Goal: Transaction & Acquisition: Download file/media

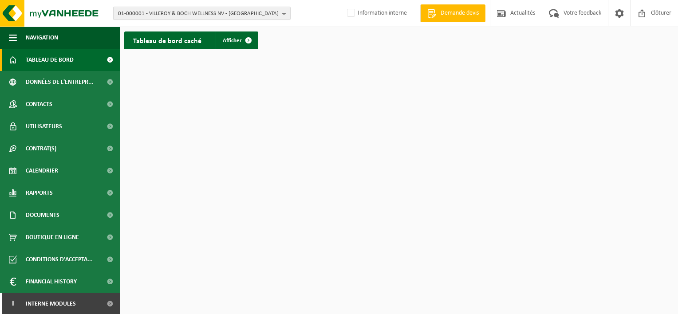
click at [211, 12] on span "01-000001 - VILLEROY & BOCH WELLNESS NV - [GEOGRAPHIC_DATA]" at bounding box center [198, 13] width 161 height 13
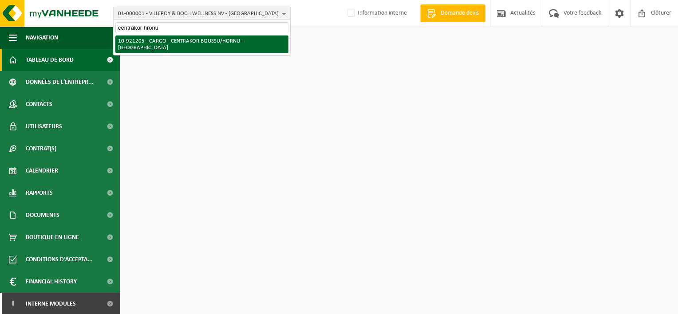
type input "centrakor hronu"
click at [210, 40] on li "10-921205 - CARGO - CENTRAKOR BOUSSU/HORNU - [GEOGRAPHIC_DATA]" at bounding box center [201, 45] width 173 height 18
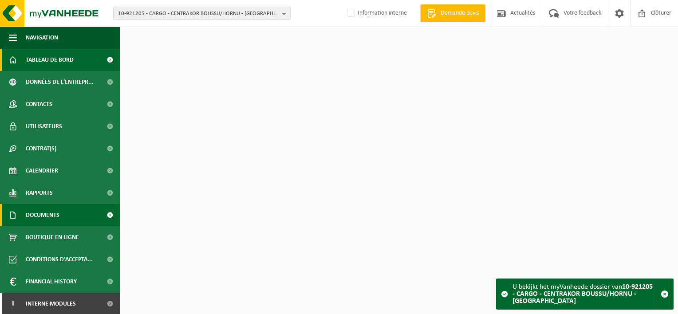
click at [43, 210] on span "Documents" at bounding box center [43, 215] width 34 height 22
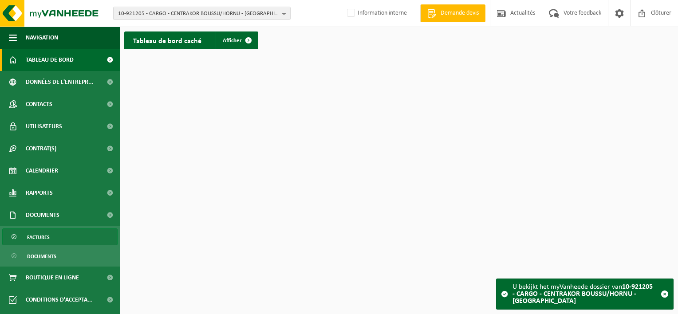
click at [35, 240] on span "Factures" at bounding box center [38, 237] width 23 height 17
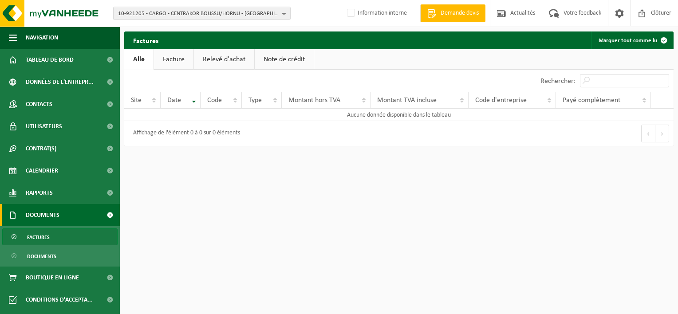
click at [183, 60] on link "Facture" at bounding box center [174, 59] width 40 height 20
click at [221, 59] on link "Relevé d'achat" at bounding box center [224, 59] width 60 height 20
click at [178, 59] on link "Facture" at bounding box center [174, 59] width 40 height 20
click at [133, 59] on link "Alle" at bounding box center [138, 59] width 29 height 20
click at [186, 11] on span "10-921205 - CARGO - CENTRAKOR BOUSSU/HORNU - [GEOGRAPHIC_DATA]" at bounding box center [198, 13] width 161 height 13
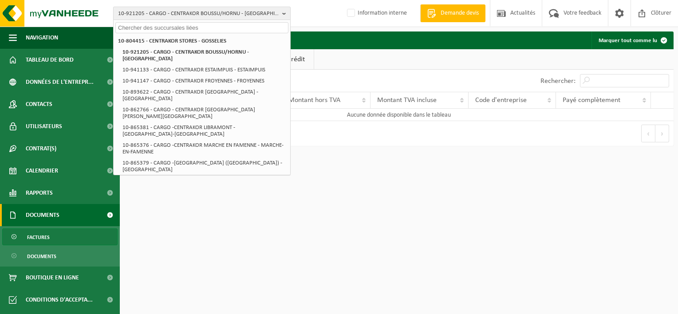
paste input "10-804415"
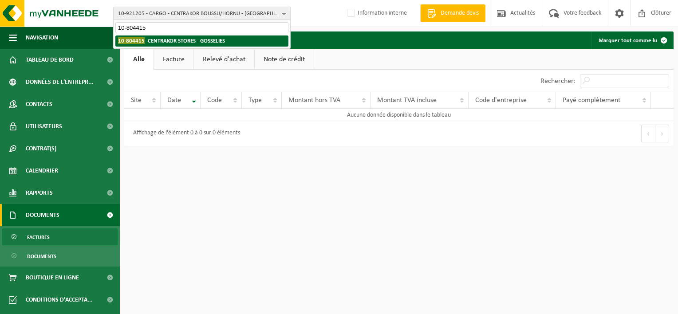
type input "10-804415"
click at [183, 38] on strong "10-804415 - CENTRAKOR STORES - GOSSELIES" at bounding box center [171, 40] width 107 height 7
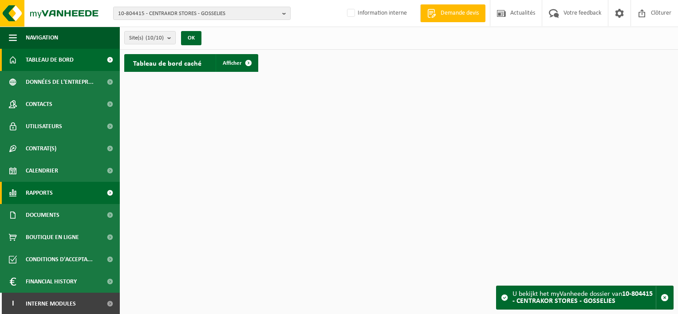
click at [47, 187] on span "Rapports" at bounding box center [39, 193] width 27 height 22
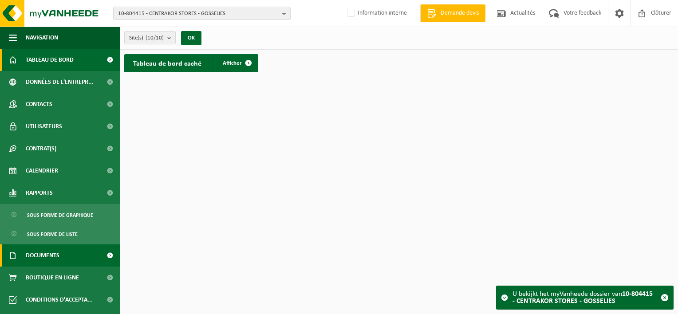
click at [48, 256] on span "Documents" at bounding box center [43, 256] width 34 height 22
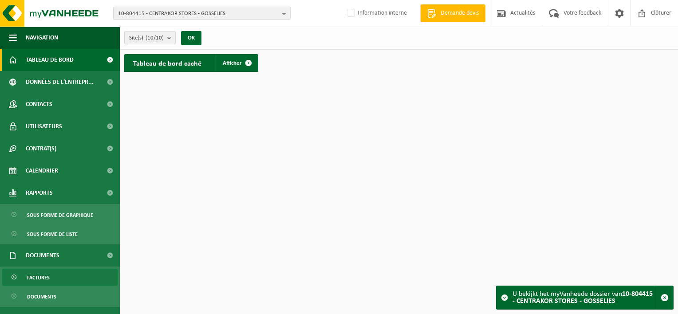
click at [47, 274] on span "Factures" at bounding box center [38, 277] width 23 height 17
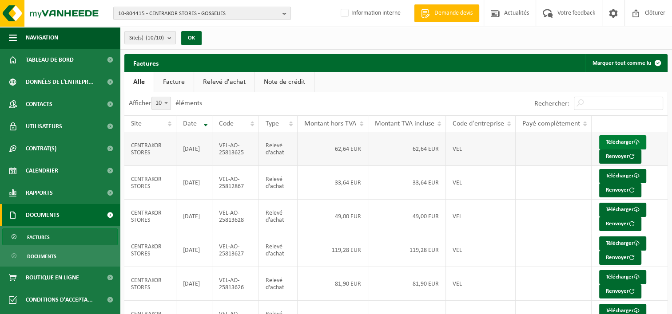
click at [618, 138] on link "Télécharger" at bounding box center [622, 142] width 47 height 14
click at [616, 172] on link "Télécharger" at bounding box center [622, 176] width 47 height 14
click at [625, 204] on link "Télécharger" at bounding box center [622, 210] width 47 height 14
click at [628, 243] on link "Télécharger" at bounding box center [622, 244] width 47 height 14
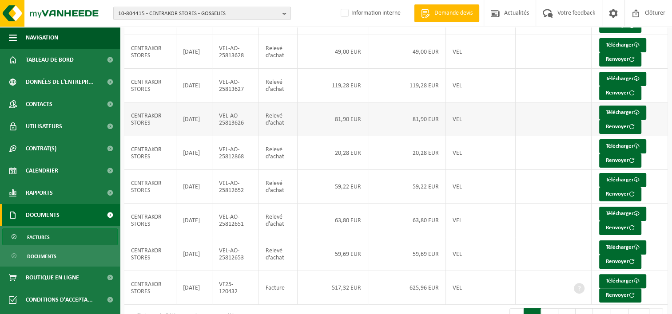
scroll to position [178, 0]
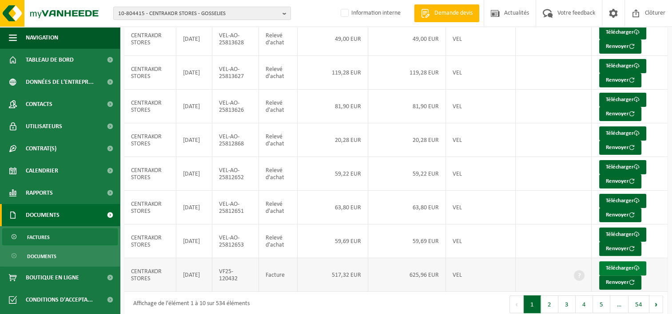
click at [621, 265] on link "Télécharger" at bounding box center [622, 268] width 47 height 14
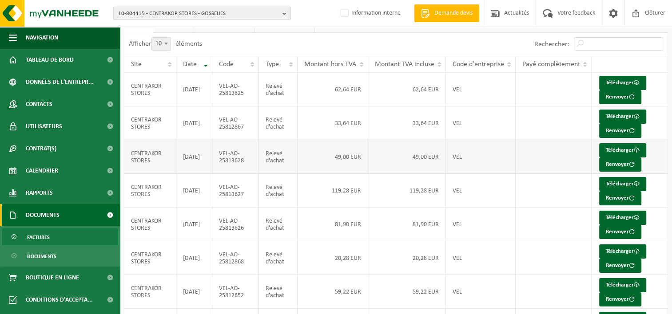
scroll to position [0, 0]
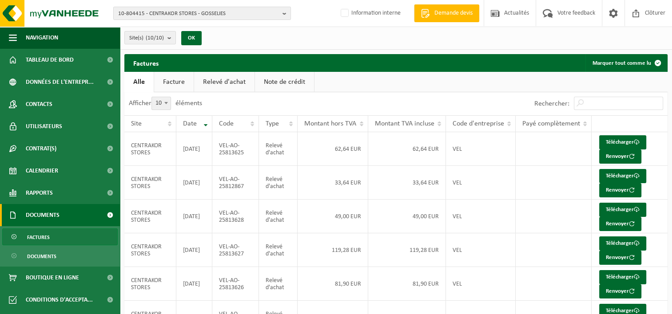
click at [221, 78] on link "Relevé d'achat" at bounding box center [224, 82] width 60 height 20
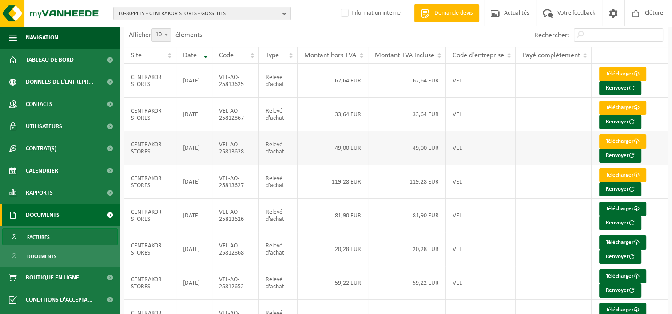
scroll to position [178, 0]
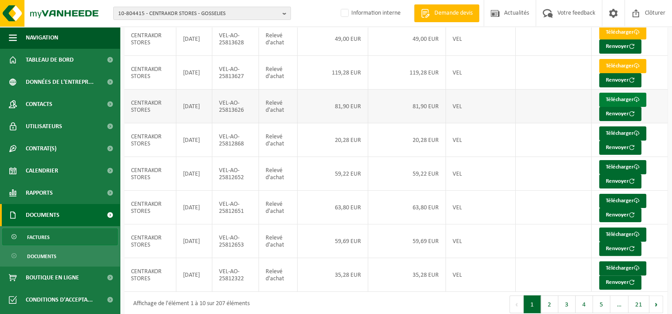
click at [615, 97] on link "Télécharger" at bounding box center [622, 100] width 47 height 14
click at [617, 96] on link "Télécharger" at bounding box center [622, 100] width 47 height 14
click at [629, 132] on link "Télécharger" at bounding box center [622, 133] width 47 height 14
click at [619, 164] on link "Télécharger" at bounding box center [622, 167] width 47 height 14
click at [616, 263] on link "Télécharger" at bounding box center [622, 268] width 47 height 14
